Goal: Information Seeking & Learning: Learn about a topic

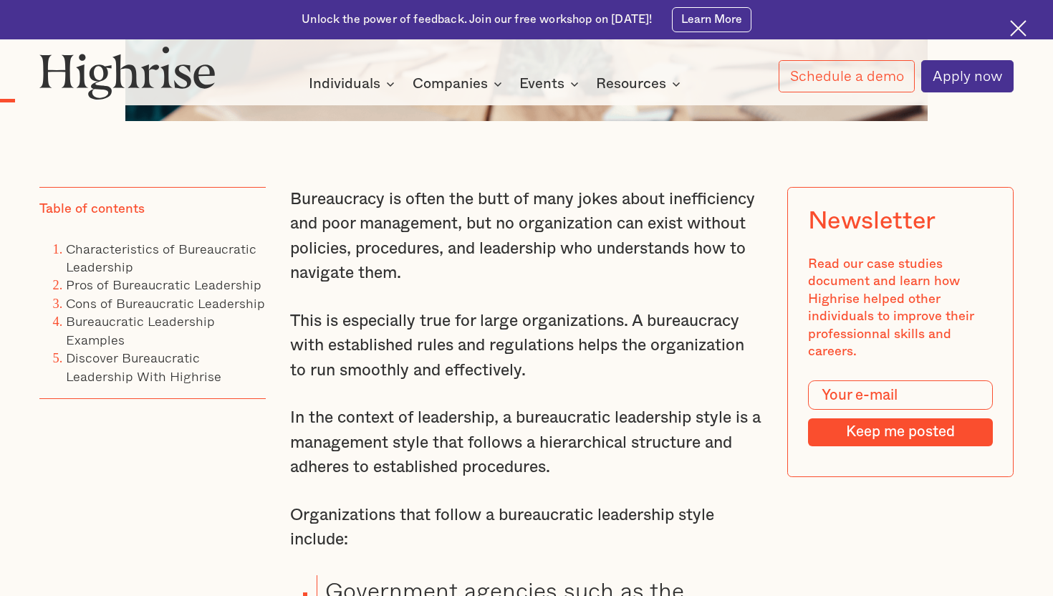
scroll to position [918, 0]
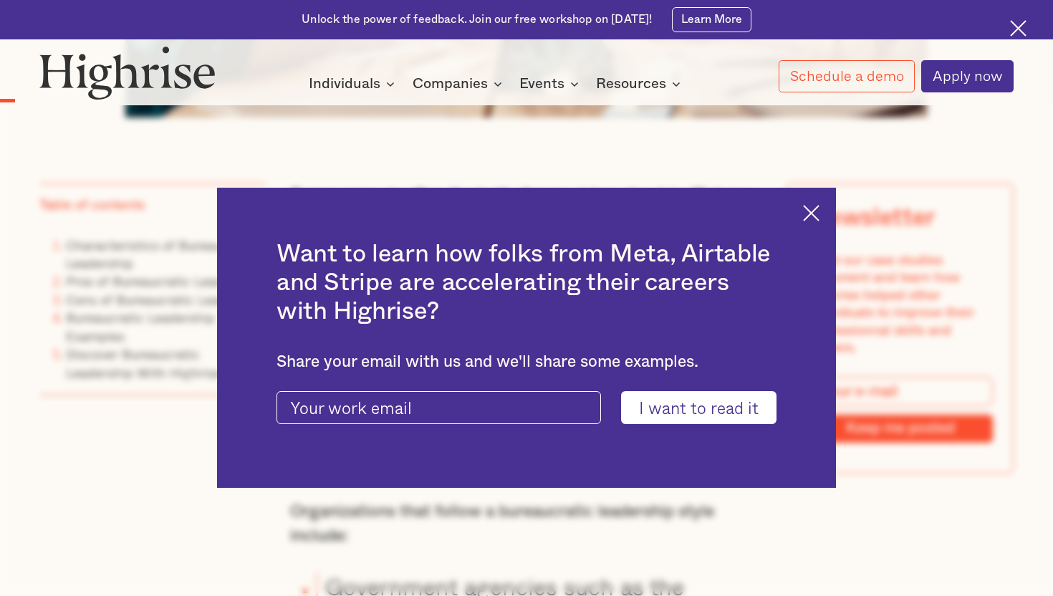
click at [813, 212] on img at bounding box center [811, 213] width 16 height 16
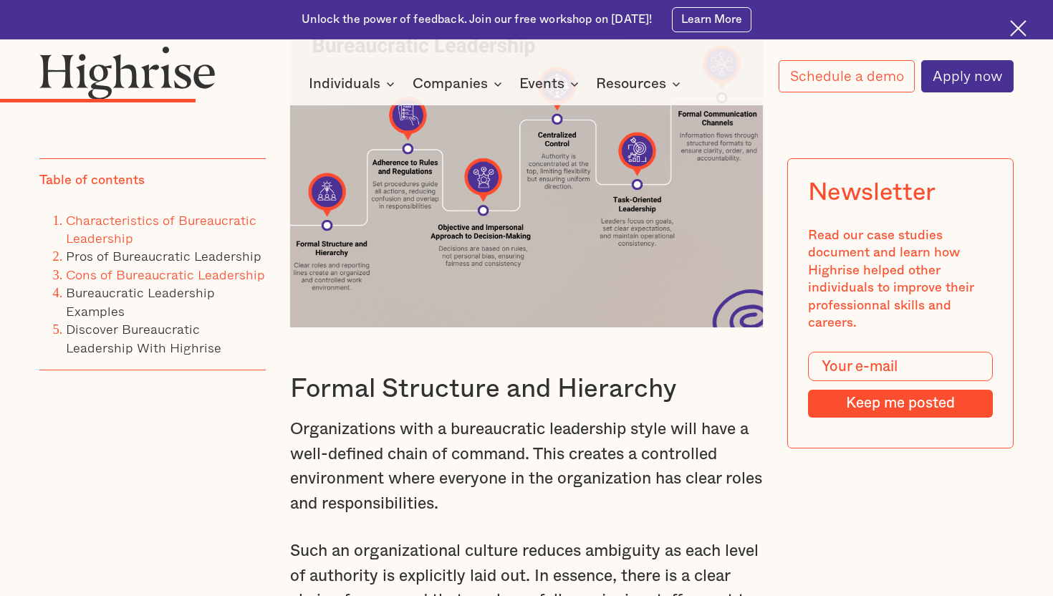
scroll to position [2770, 0]
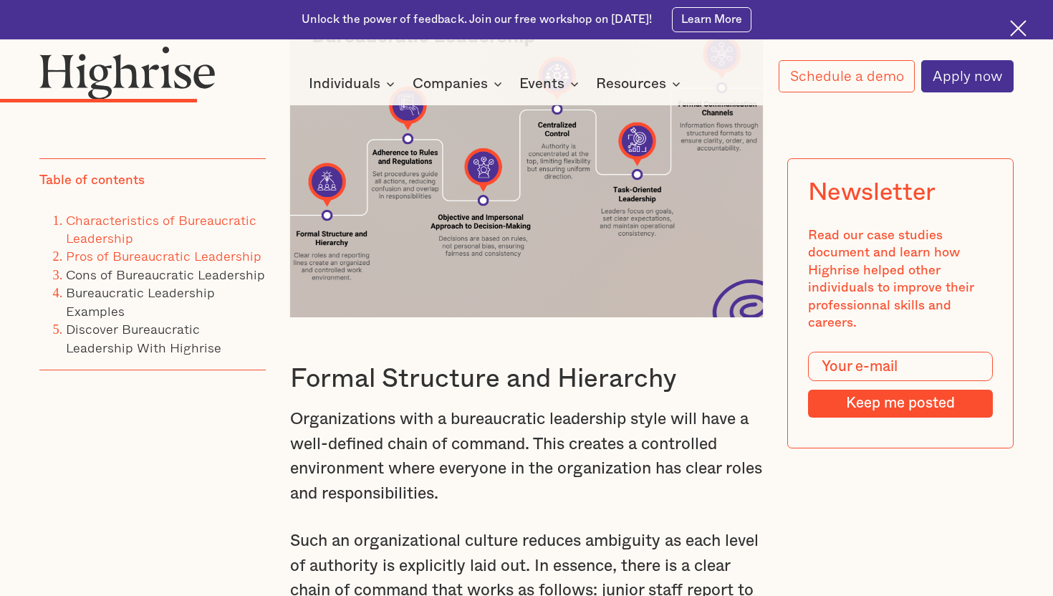
click at [125, 259] on link "Pros of Bureaucratic Leadership" at bounding box center [164, 256] width 196 height 20
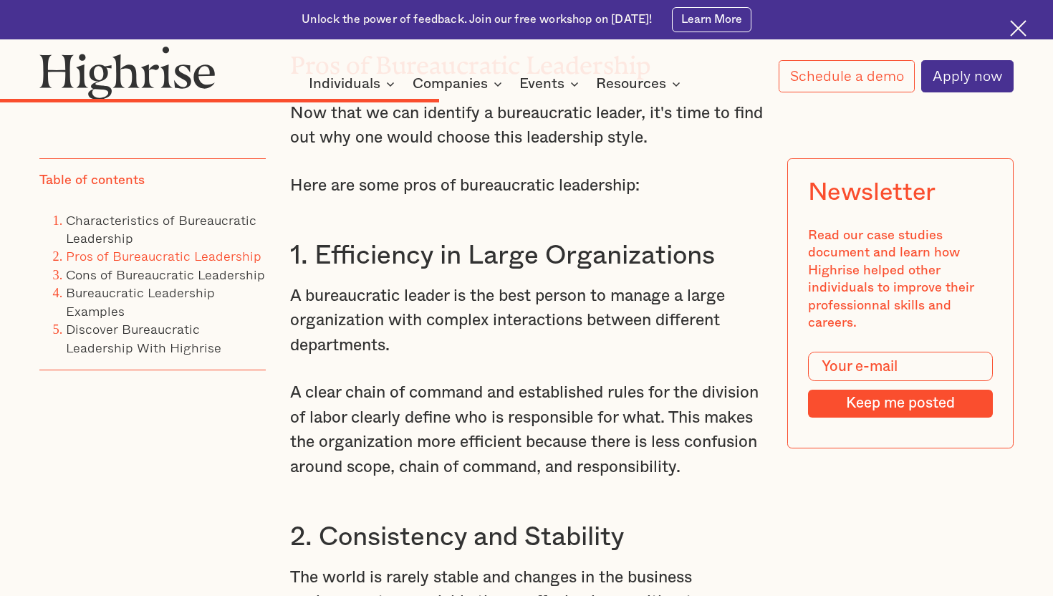
scroll to position [5207, 0]
click at [184, 275] on link "Cons of Bureaucratic Leadership" at bounding box center [165, 274] width 199 height 20
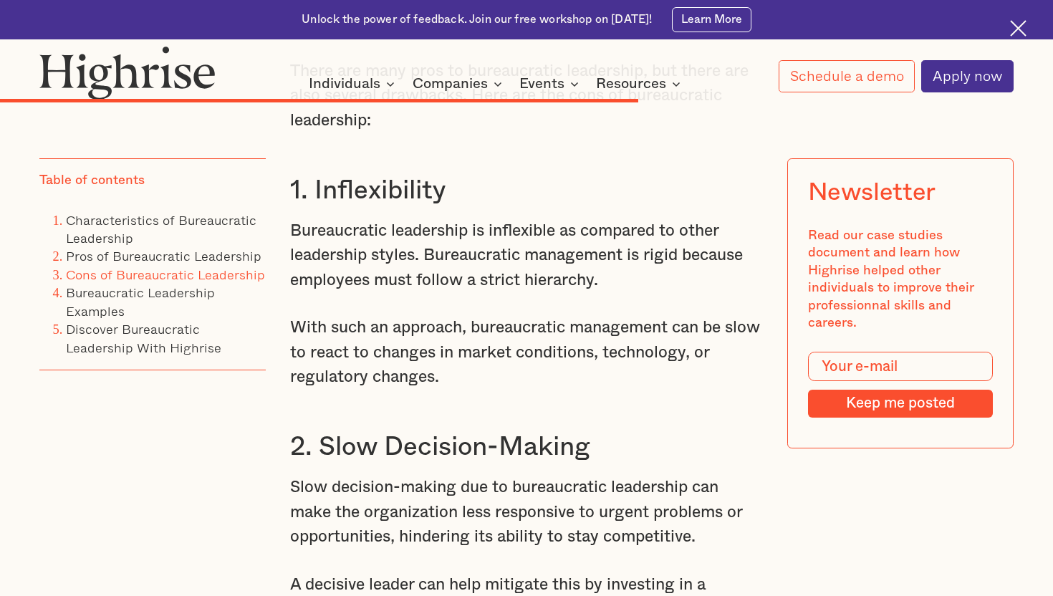
scroll to position [7221, 0]
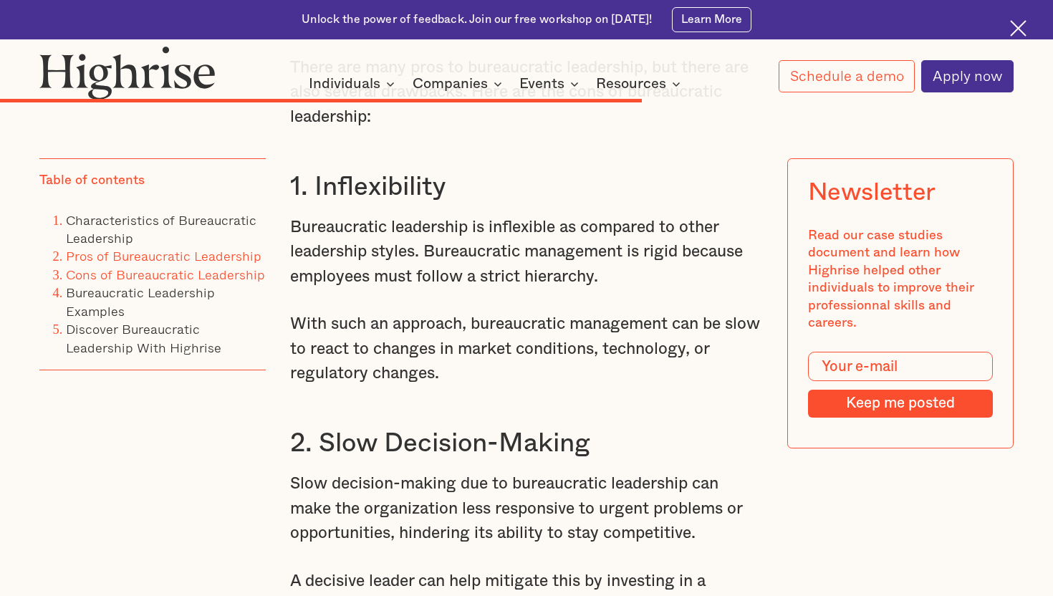
click at [186, 256] on link "Pros of Bureaucratic Leadership" at bounding box center [164, 256] width 196 height 20
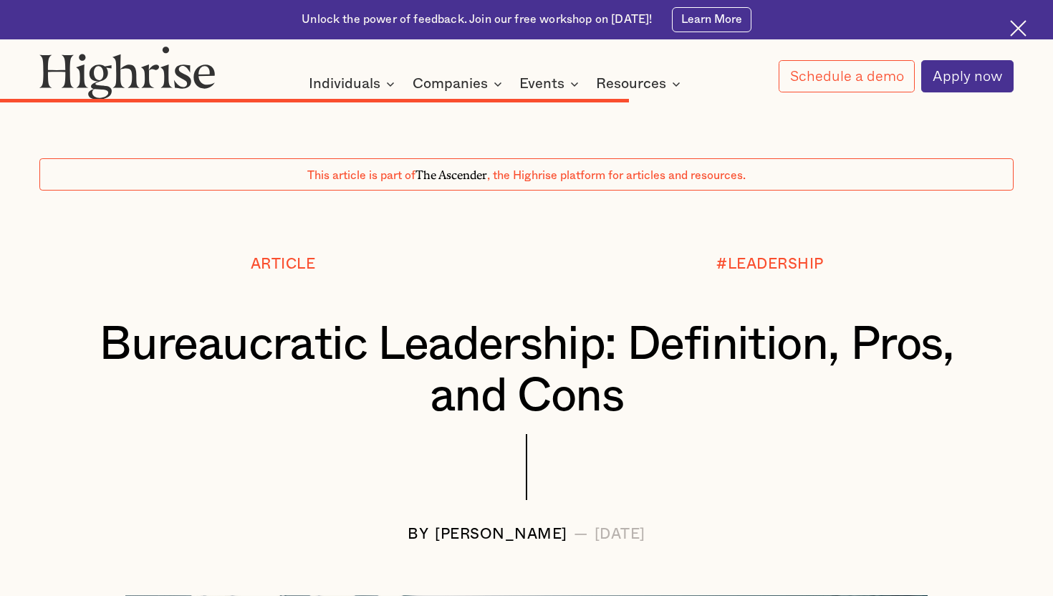
scroll to position [7202, 0]
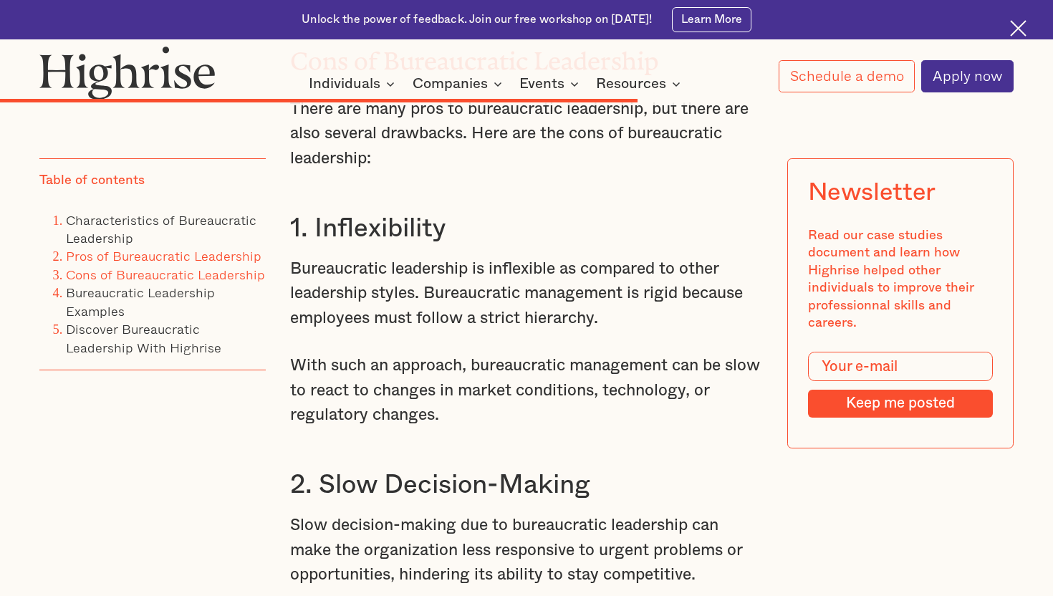
click at [222, 256] on link "Pros of Bureaucratic Leadership" at bounding box center [164, 256] width 196 height 20
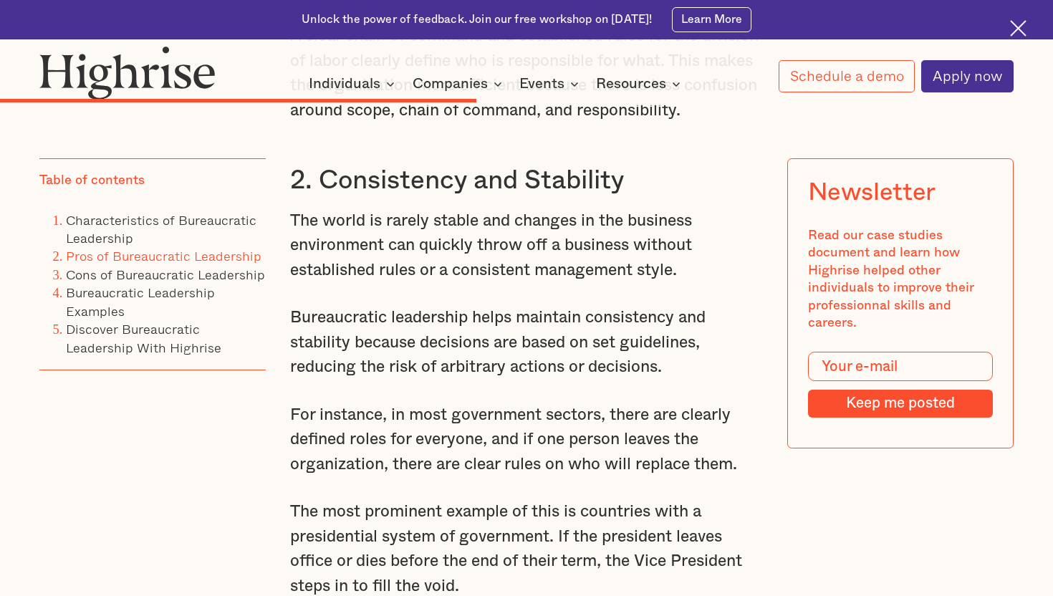
scroll to position [5567, 0]
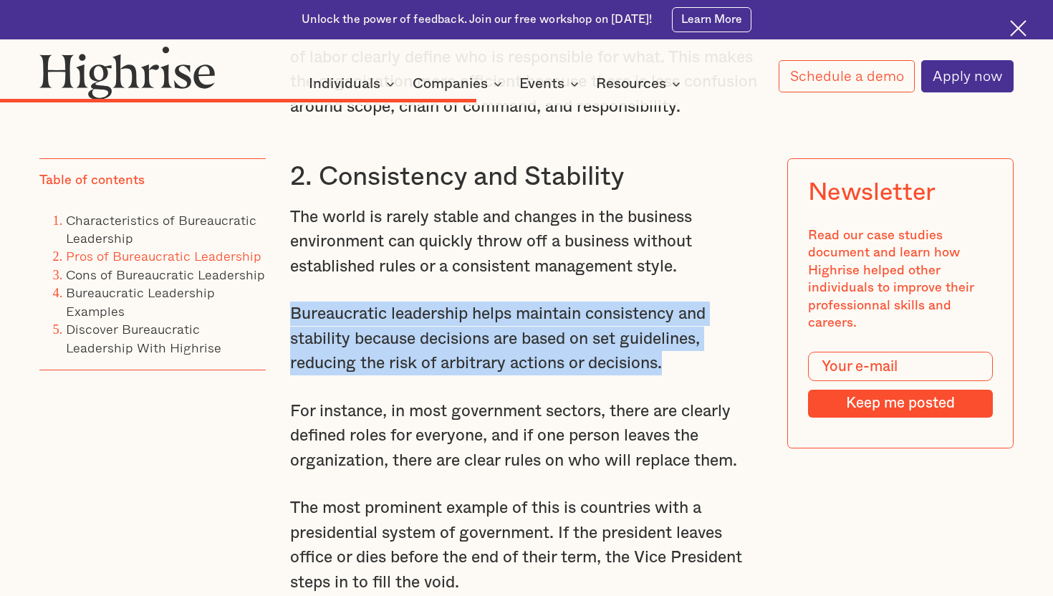
drag, startPoint x: 289, startPoint y: 345, endPoint x: 666, endPoint y: 404, distance: 381.4
click at [666, 375] on p "Bureaucratic leadership helps maintain consistency and stability because decisi…" at bounding box center [526, 339] width 473 height 74
copy p "Bureaucratic leadership helps maintain consistency and stability because decisi…"
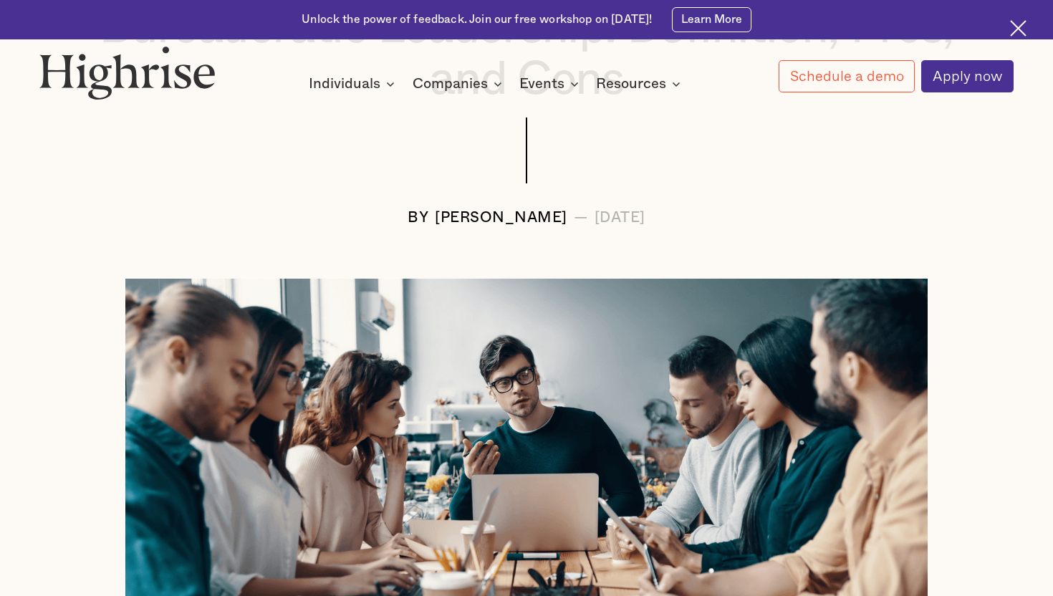
scroll to position [365, 0]
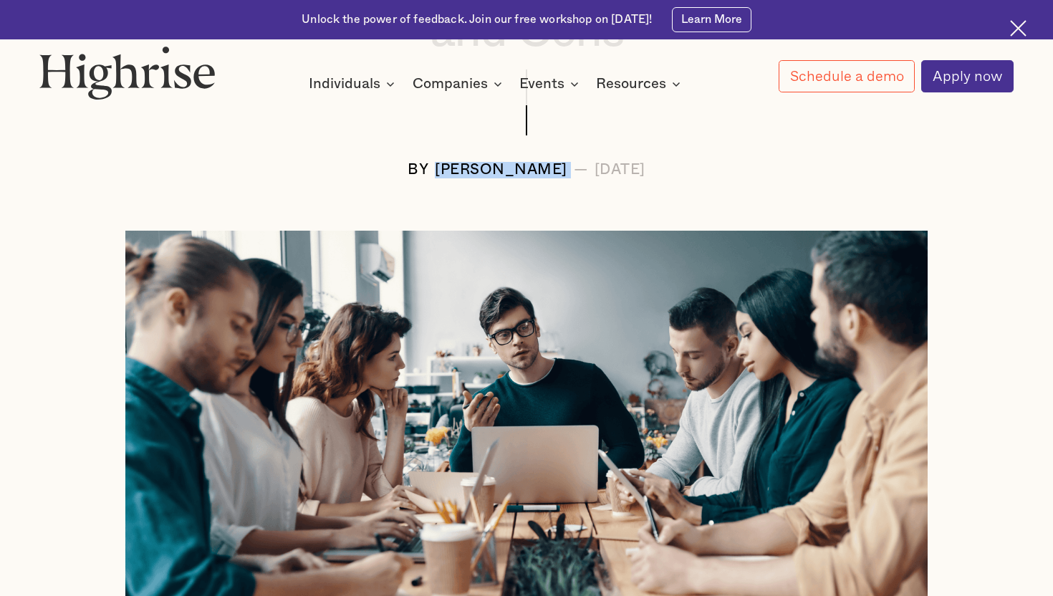
drag, startPoint x: 385, startPoint y: 163, endPoint x: 527, endPoint y: 163, distance: 142.5
click at [527, 163] on div "BY [PERSON_NAME] — [DATE]" at bounding box center [526, 170] width 974 height 16
copy div "[PERSON_NAME]"
